Goal: Information Seeking & Learning: Learn about a topic

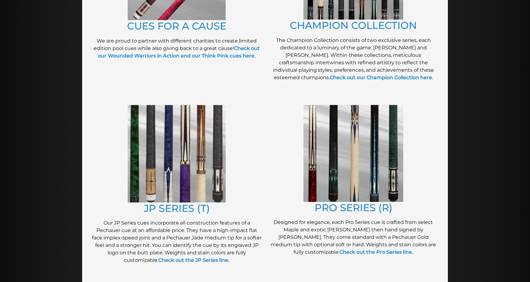
scroll to position [250, 0]
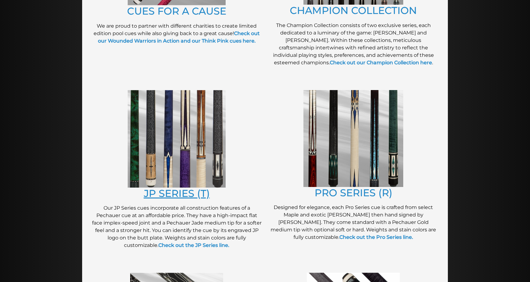
click at [198, 192] on link "JP SERIES (T)" at bounding box center [177, 193] width 66 height 12
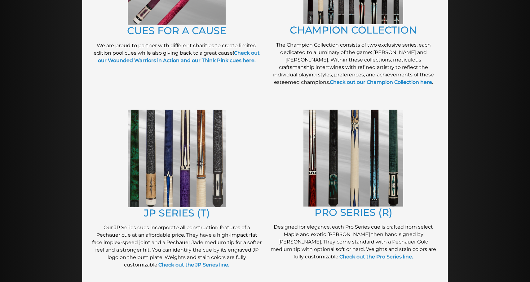
scroll to position [0, 0]
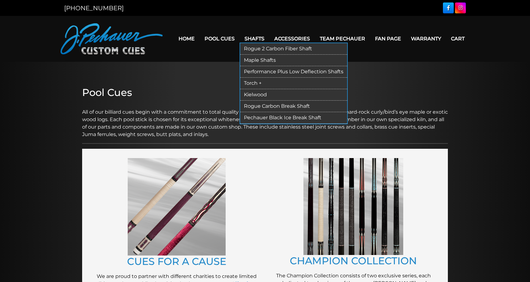
click at [254, 42] on ul "Rogue 2 Carbon Fiber Shaft Maple Shafts Performance Plus Low Deflection Shafts …" at bounding box center [294, 83] width 108 height 82
click at [255, 39] on link "Shafts" at bounding box center [255, 39] width 30 height 16
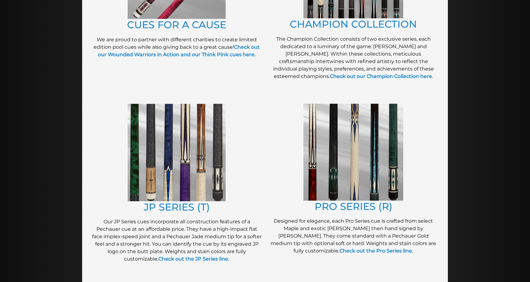
scroll to position [247, 0]
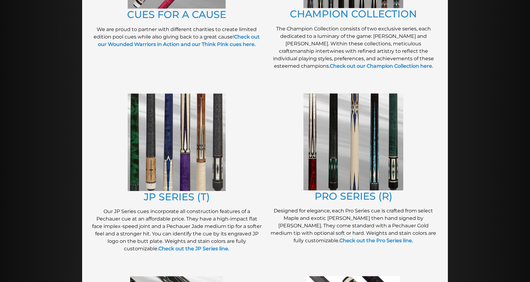
click at [346, 203] on div "PRO SERIES (R) Designed for elegance, each Pro Series cue is crafted from selec…" at bounding box center [353, 175] width 177 height 170
click at [346, 196] on link "PRO SERIES (R)" at bounding box center [354, 196] width 78 height 12
click at [175, 201] on link "JP SERIES (T)" at bounding box center [177, 196] width 66 height 12
click at [191, 193] on link "JP SERIES (T)" at bounding box center [177, 196] width 66 height 12
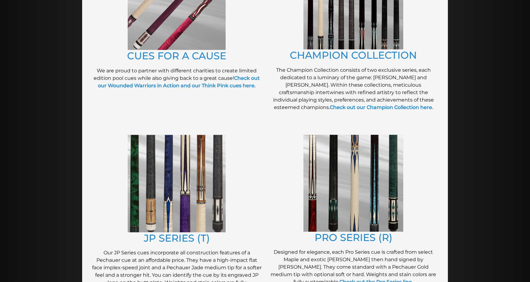
scroll to position [274, 0]
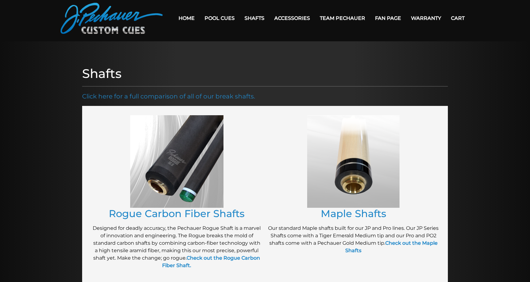
scroll to position [18, 0]
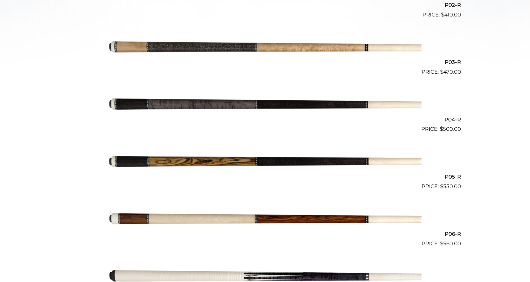
scroll to position [307, 0]
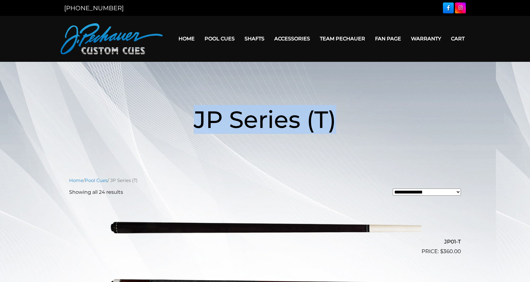
drag, startPoint x: 351, startPoint y: 127, endPoint x: 182, endPoint y: 119, distance: 169.2
click at [182, 119] on h1 "JP Series (T)" at bounding box center [265, 119] width 372 height 72
copy span "JP Series (T)"
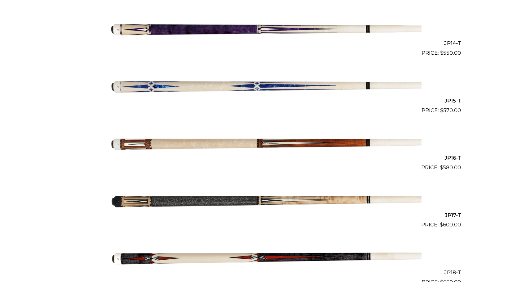
scroll to position [1012, 0]
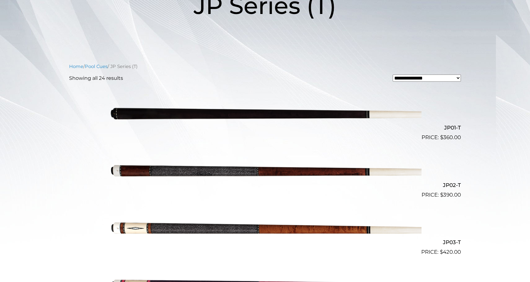
scroll to position [49, 0]
